Goal: Find specific page/section: Find specific page/section

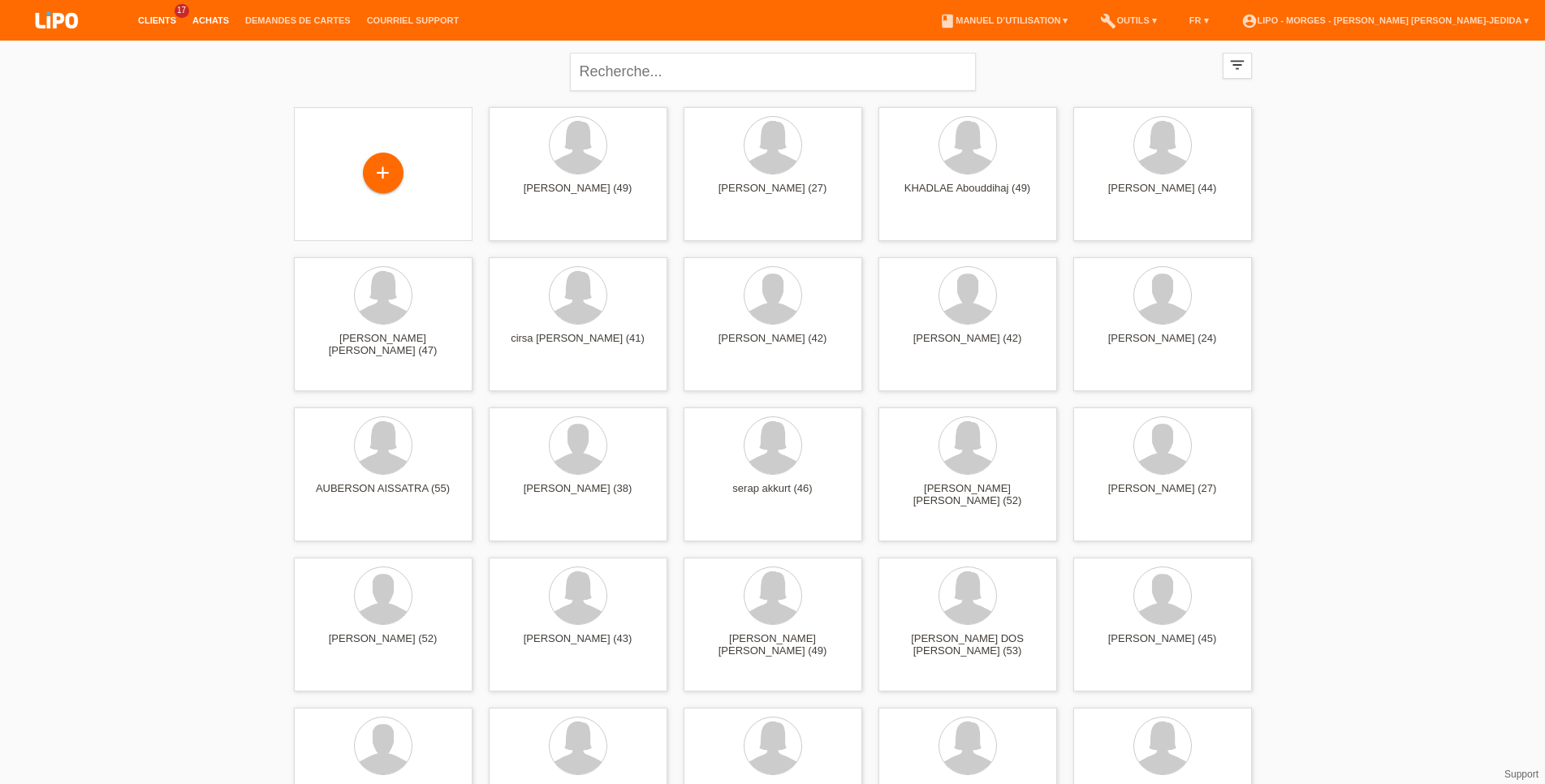
click at [203, 23] on link "Achats" at bounding box center [210, 20] width 53 height 10
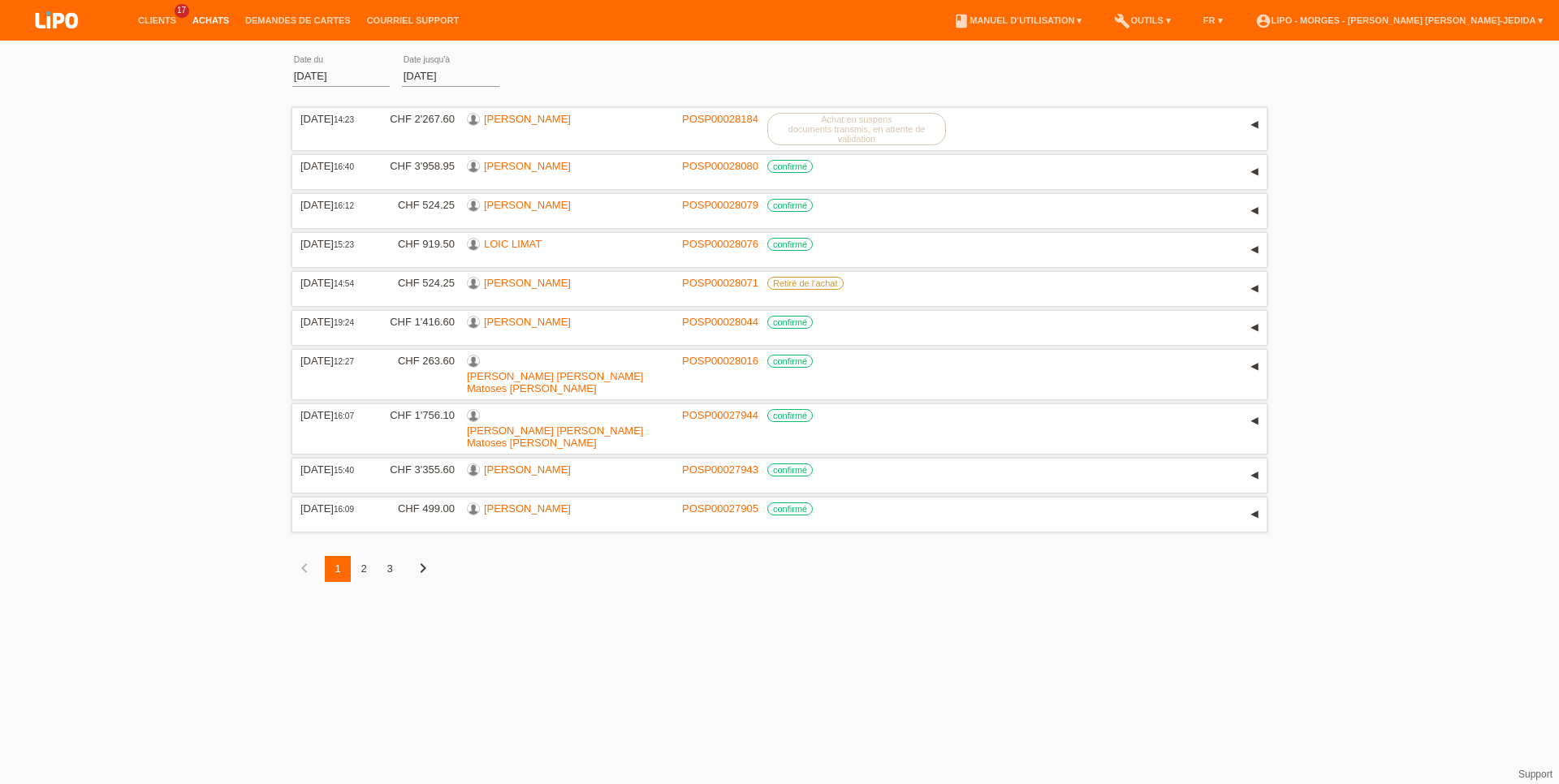
click at [365, 559] on div "2" at bounding box center [364, 569] width 26 height 26
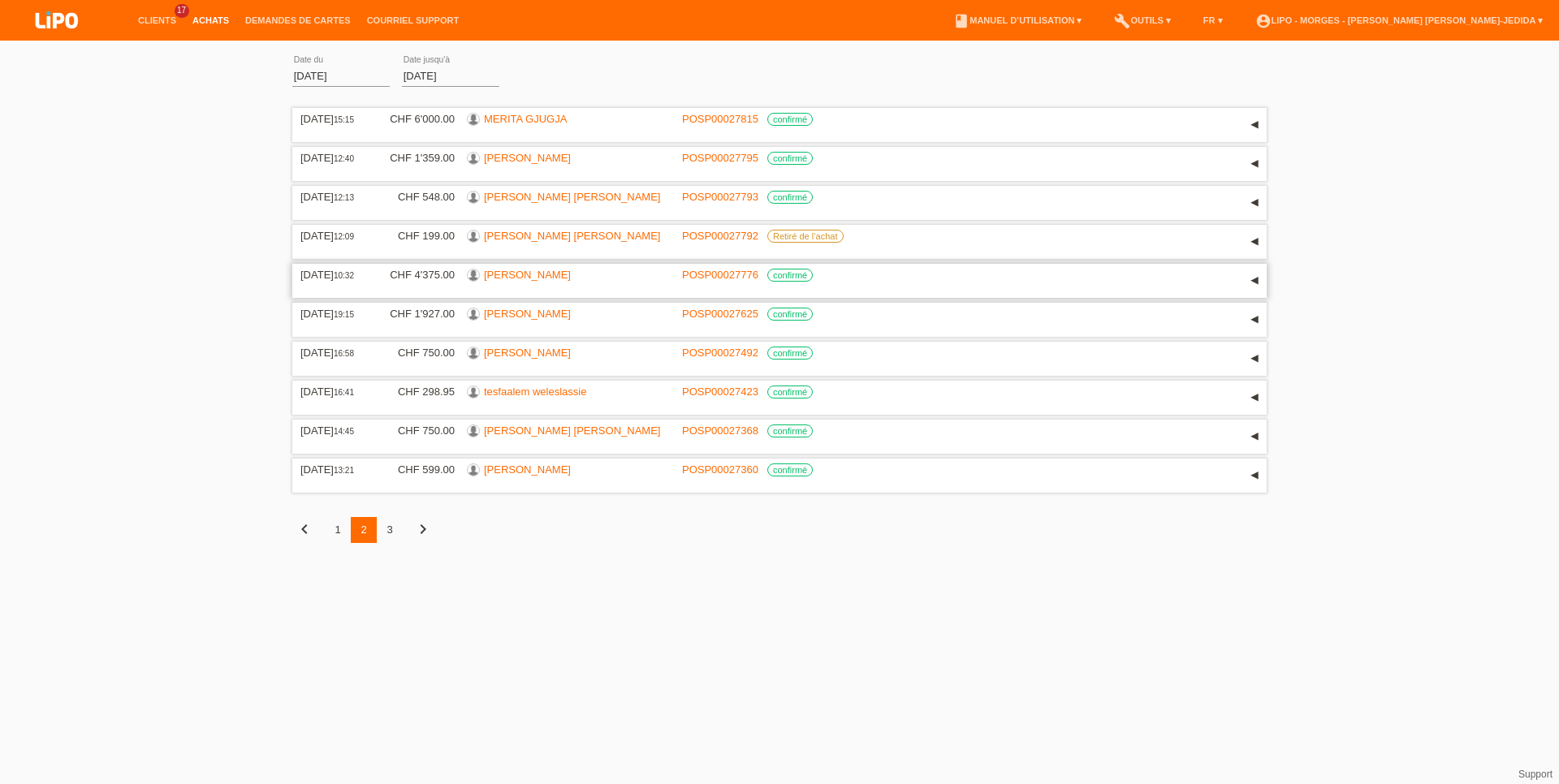
click at [505, 281] on link "[PERSON_NAME]" at bounding box center [527, 275] width 87 height 12
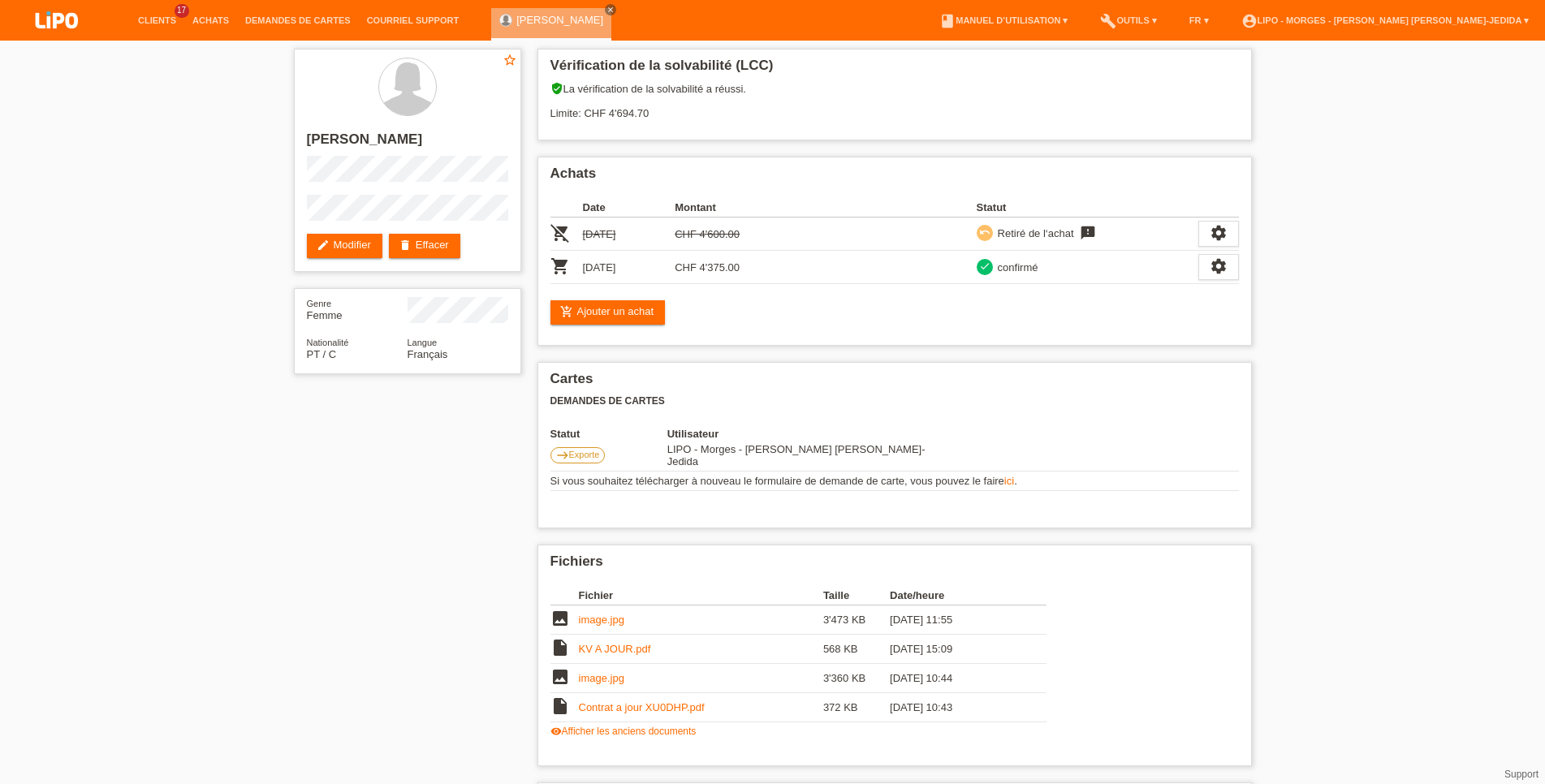
click at [210, 16] on li "Achats" at bounding box center [210, 21] width 53 height 41
click at [302, 449] on div "star_border [PERSON_NAME] edit Modifier delete Effacer Genre Femme Nationalité …" at bounding box center [773, 572] width 974 height 1063
click at [214, 16] on link "Achats" at bounding box center [210, 20] width 53 height 10
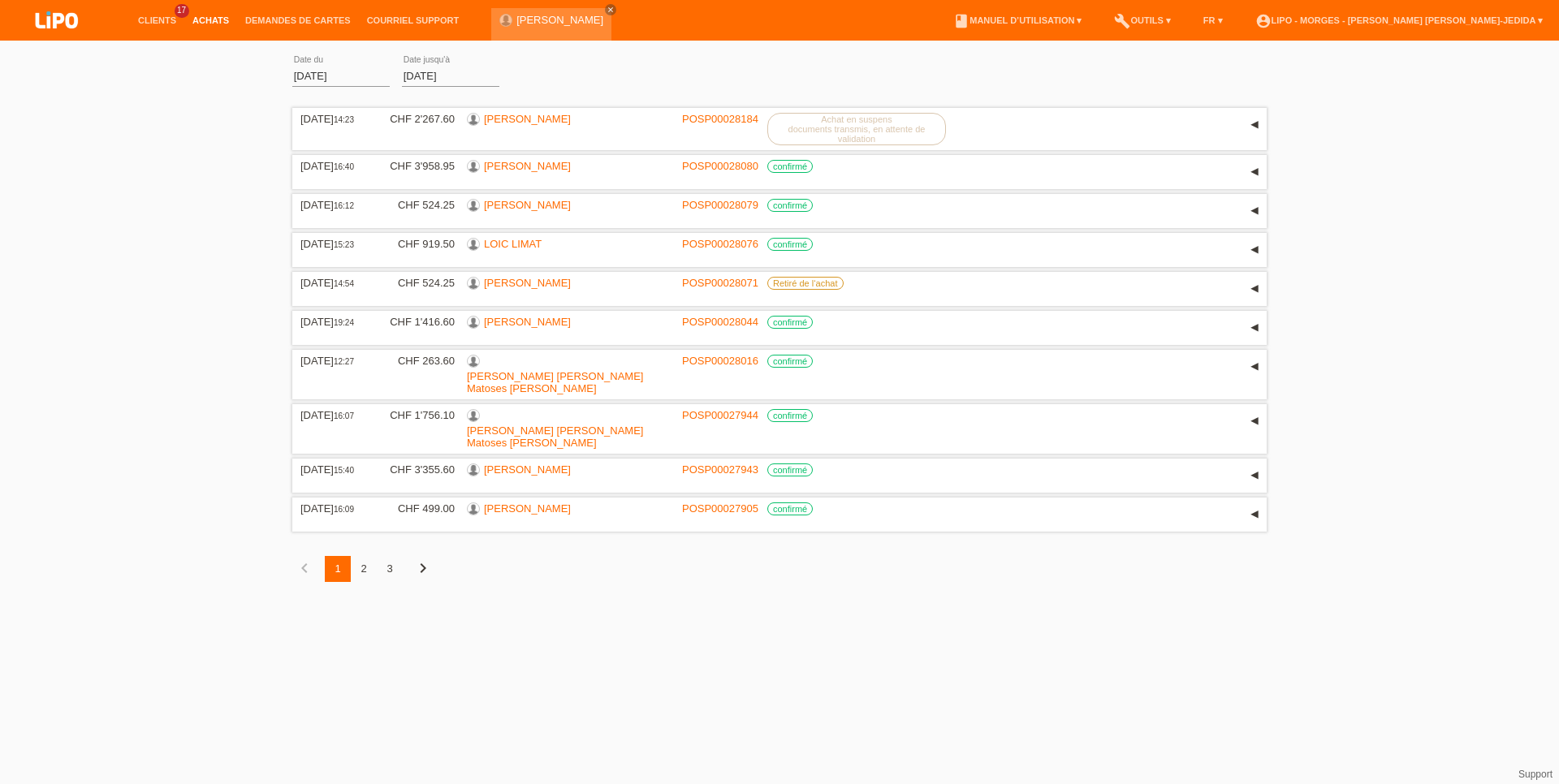
click at [527, 603] on html "Clients 17 Achats Demandes de cartes Courriel Support close" at bounding box center [779, 303] width 1559 height 607
click at [519, 502] on link "[PERSON_NAME]" at bounding box center [527, 508] width 87 height 12
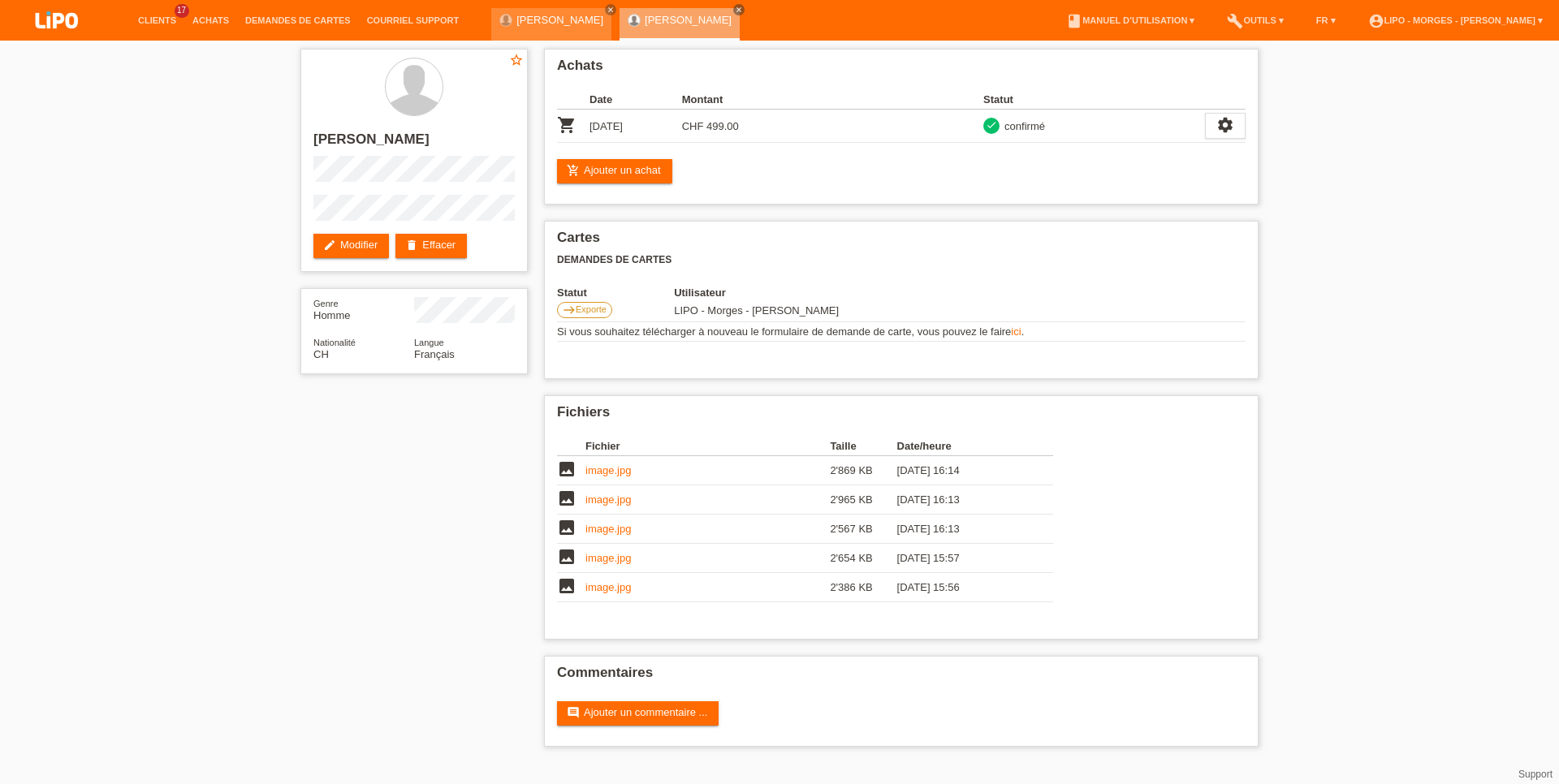
click at [50, 450] on div "star_border [PERSON_NAME] edit Modifier delete Effacer Genre Homme Nationalité …" at bounding box center [779, 402] width 1559 height 723
